Goal: Navigation & Orientation: Find specific page/section

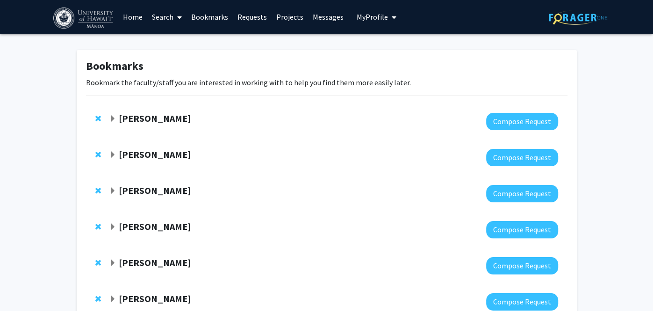
click at [130, 18] on link "Home" at bounding box center [132, 16] width 29 height 33
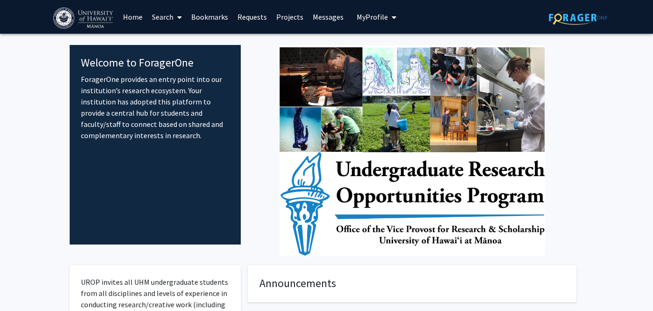
click at [132, 20] on link "Home" at bounding box center [132, 16] width 29 height 33
click at [155, 14] on link "Search" at bounding box center [166, 16] width 39 height 33
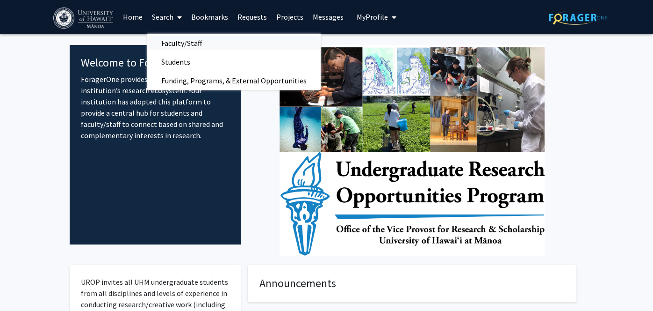
click at [173, 42] on span "Faculty/Staff" at bounding box center [181, 43] width 69 height 19
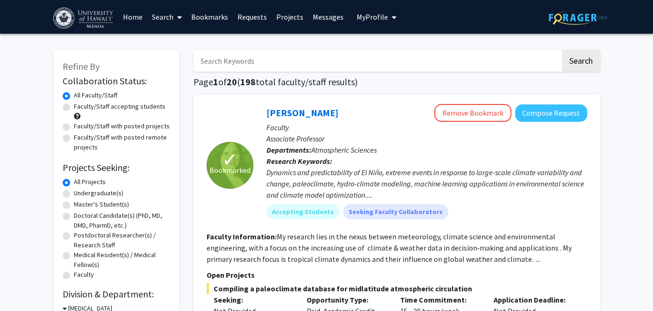
click at [202, 15] on link "Bookmarks" at bounding box center [210, 16] width 46 height 33
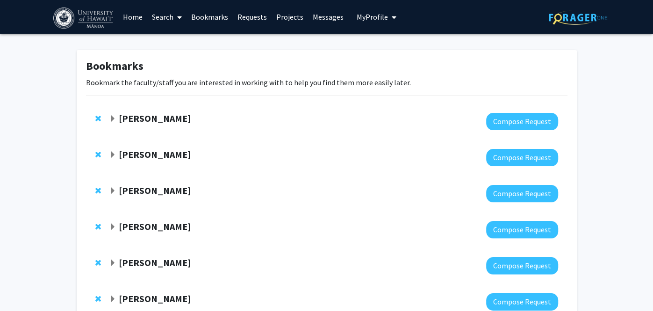
click at [133, 122] on strong "[PERSON_NAME]" at bounding box center [155, 118] width 72 height 12
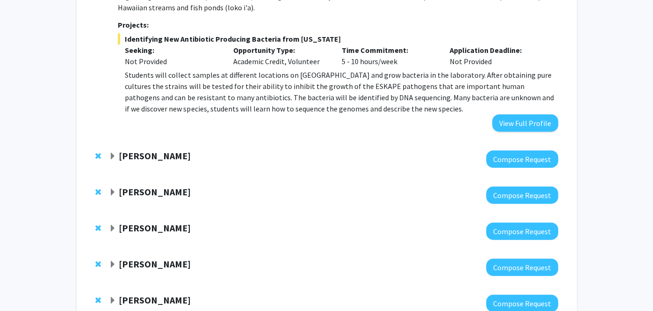
scroll to position [203, 0]
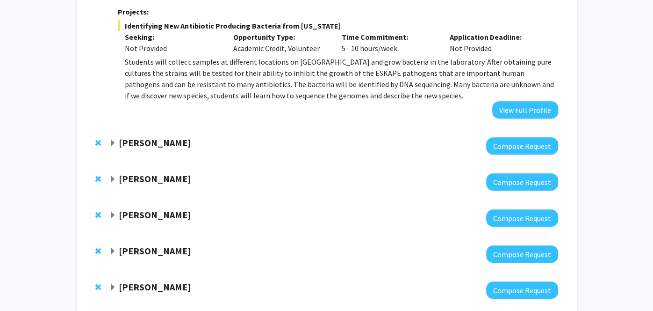
click at [139, 143] on strong "[PERSON_NAME]" at bounding box center [155, 143] width 72 height 12
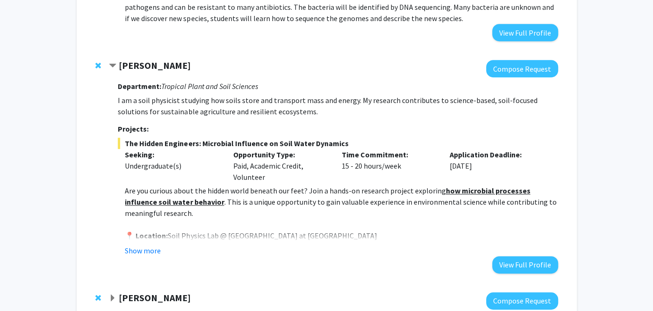
scroll to position [282, 0]
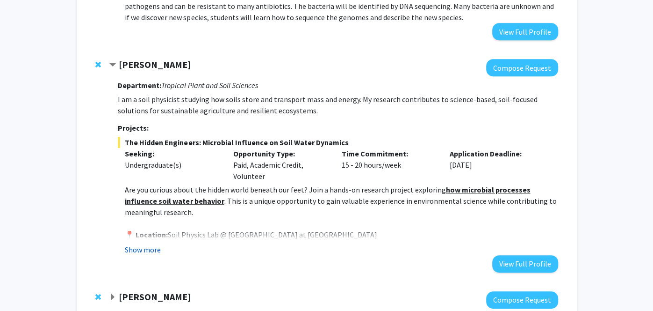
click at [131, 248] on button "Show more" at bounding box center [143, 249] width 36 height 11
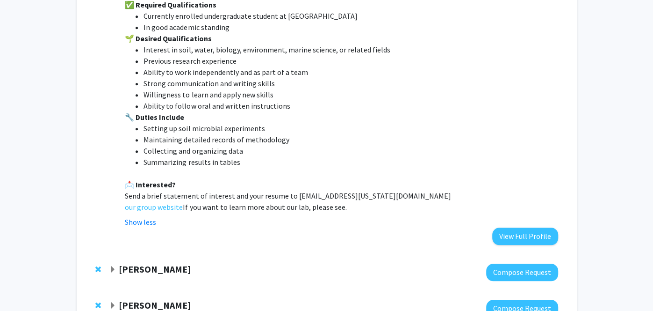
scroll to position [558, 0]
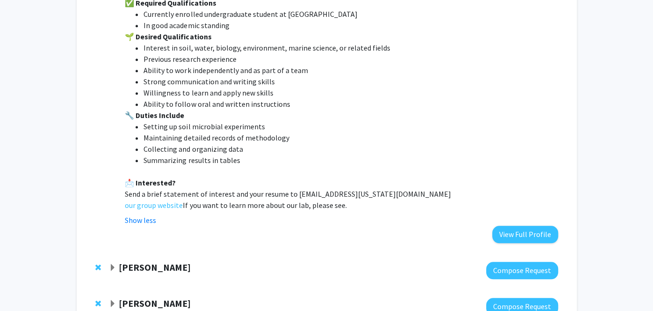
click at [173, 263] on strong "[PERSON_NAME]" at bounding box center [155, 267] width 72 height 12
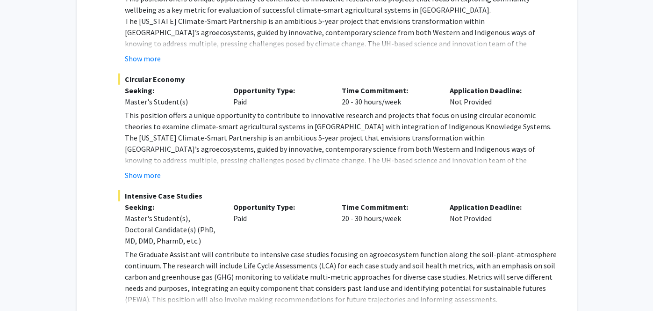
scroll to position [2189, 0]
